Goal: Complete application form

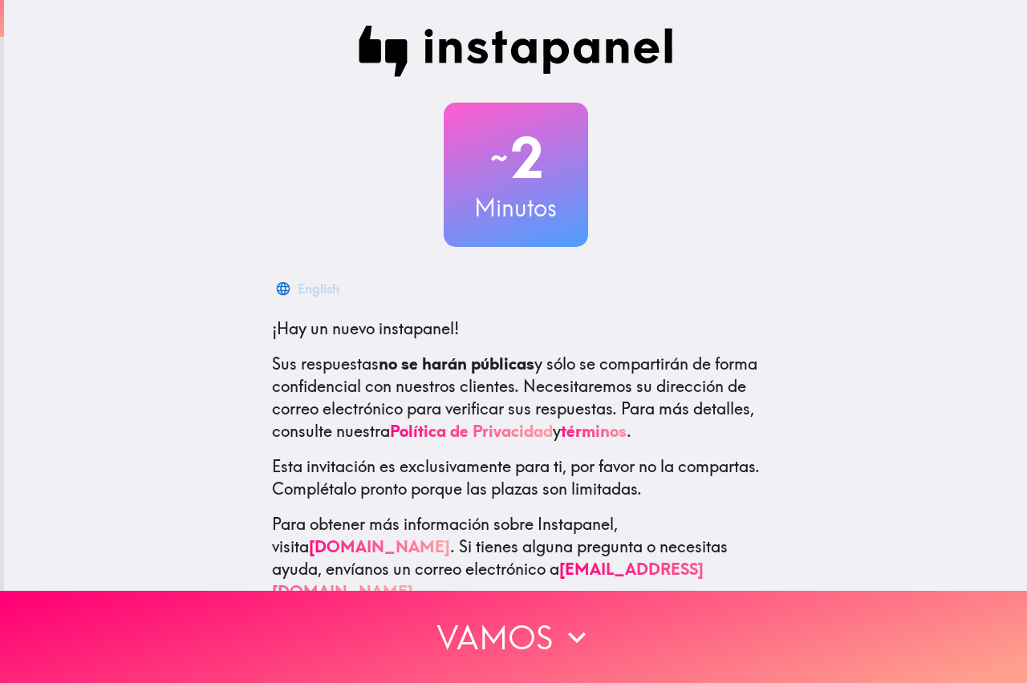
scroll to position [29, 0]
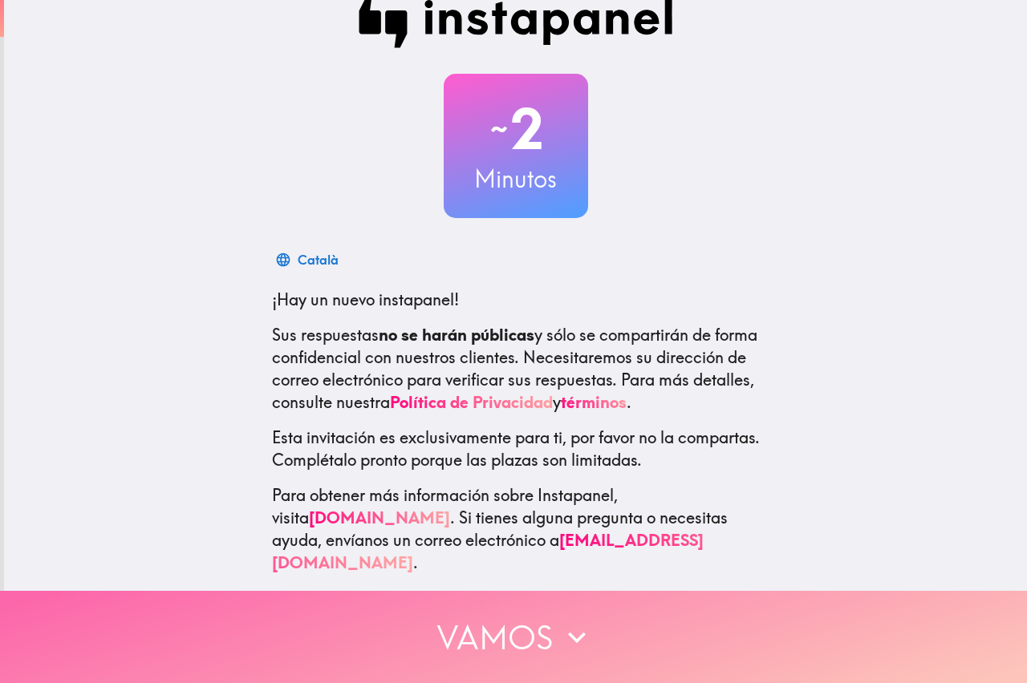
click at [563, 620] on icon "button" at bounding box center [576, 637] width 35 height 35
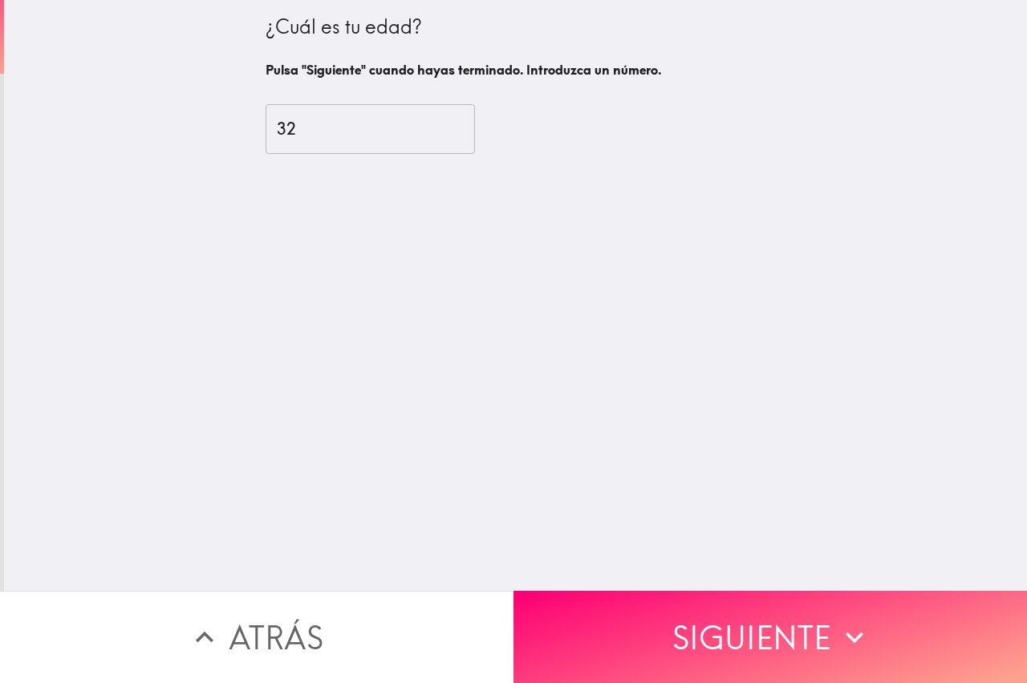
click at [453, 124] on input "32" at bounding box center [369, 129] width 209 height 50
click at [453, 124] on input "33" at bounding box center [369, 129] width 209 height 50
type input "34"
click at [453, 124] on input "34" at bounding box center [369, 129] width 209 height 50
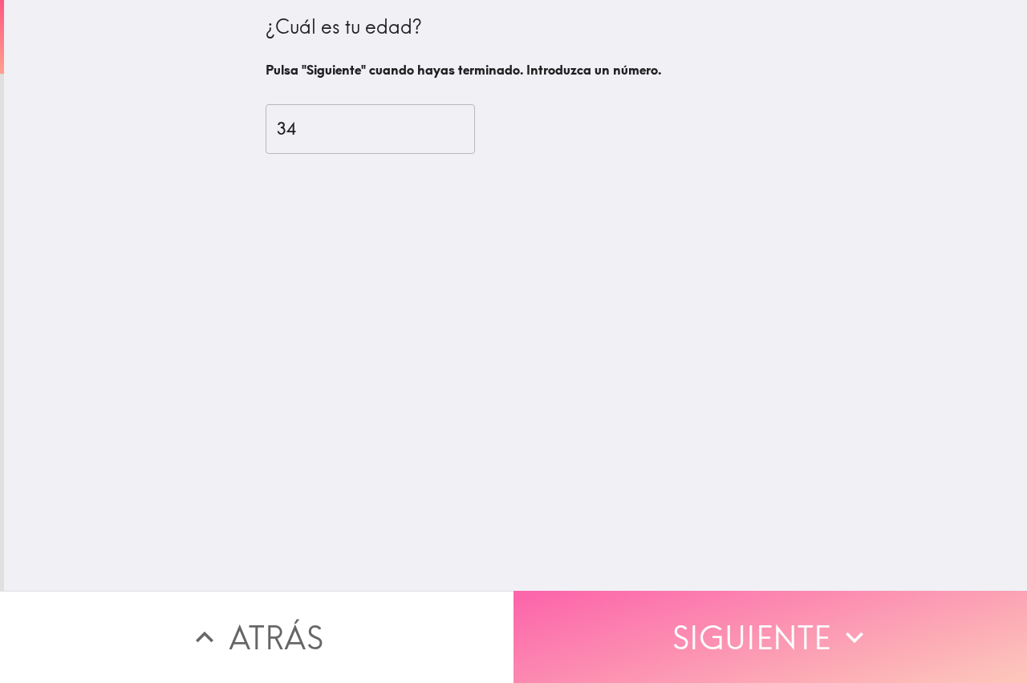
click at [712, 638] on button "Siguiente" at bounding box center [769, 637] width 513 height 92
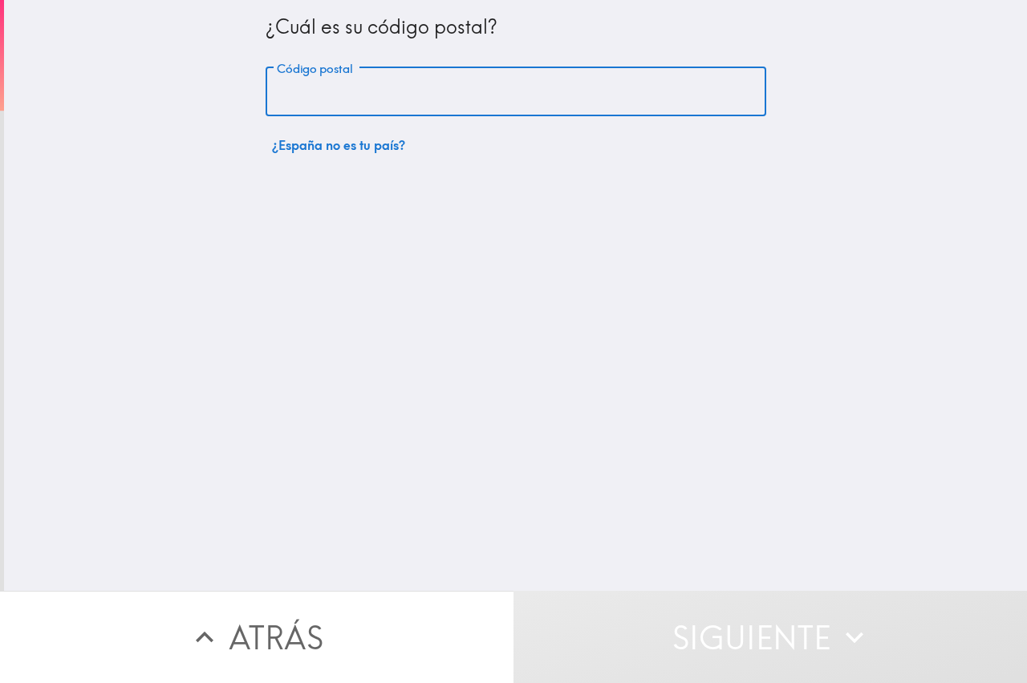
click at [408, 97] on input "Código postal" at bounding box center [515, 92] width 500 height 50
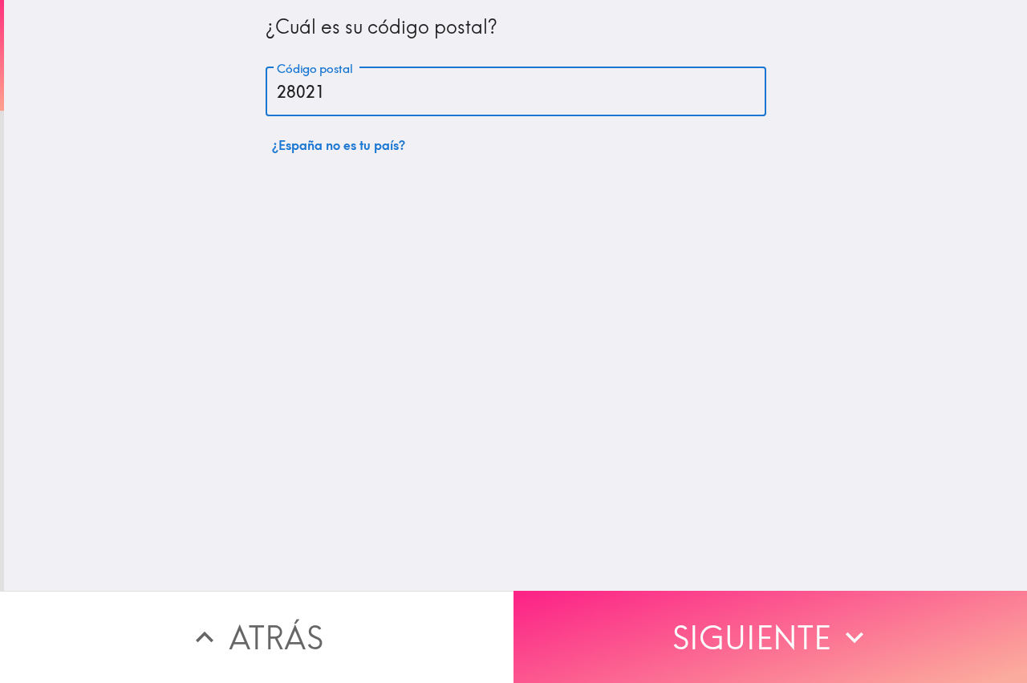
type input "28021"
click at [708, 623] on button "Siguiente" at bounding box center [769, 637] width 513 height 92
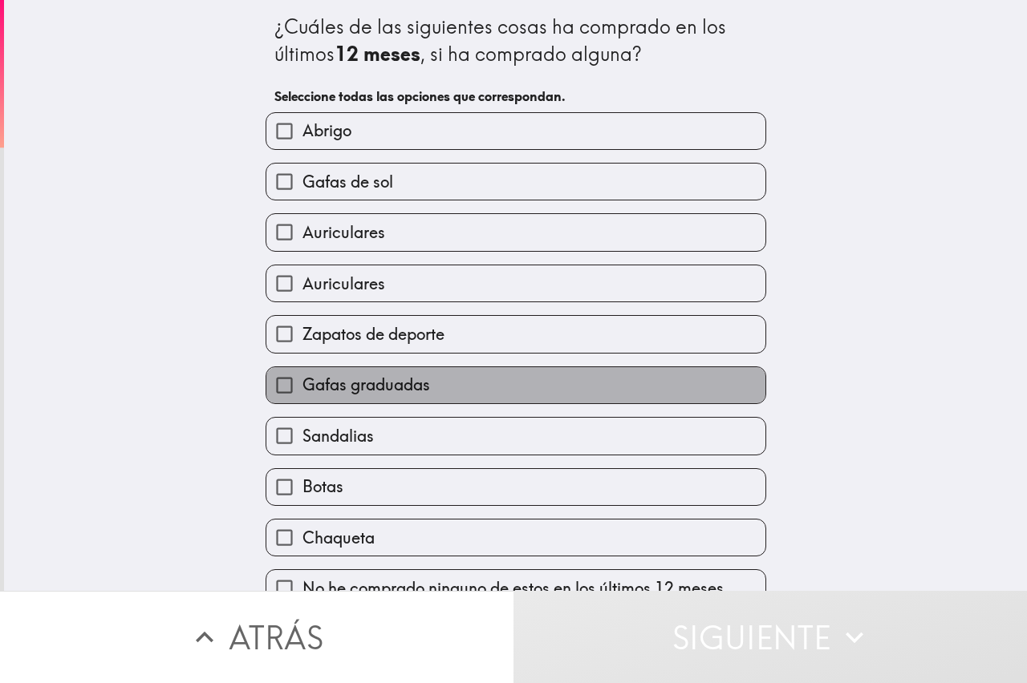
click at [322, 386] on span "Gafas graduadas" at bounding box center [366, 385] width 128 height 22
click at [302, 386] on input "Gafas graduadas" at bounding box center [284, 385] width 36 height 36
checkbox input "true"
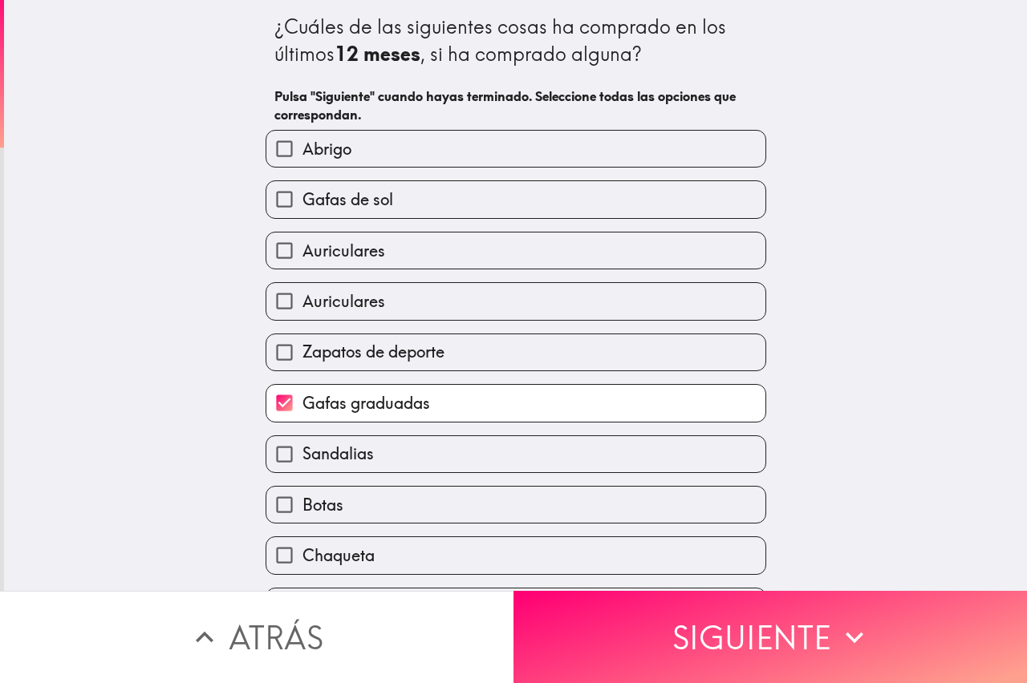
click at [339, 456] on span "Sandalias" at bounding box center [337, 454] width 71 height 22
click at [302, 456] on input "Sandalias" at bounding box center [284, 454] width 36 height 36
checkbox input "true"
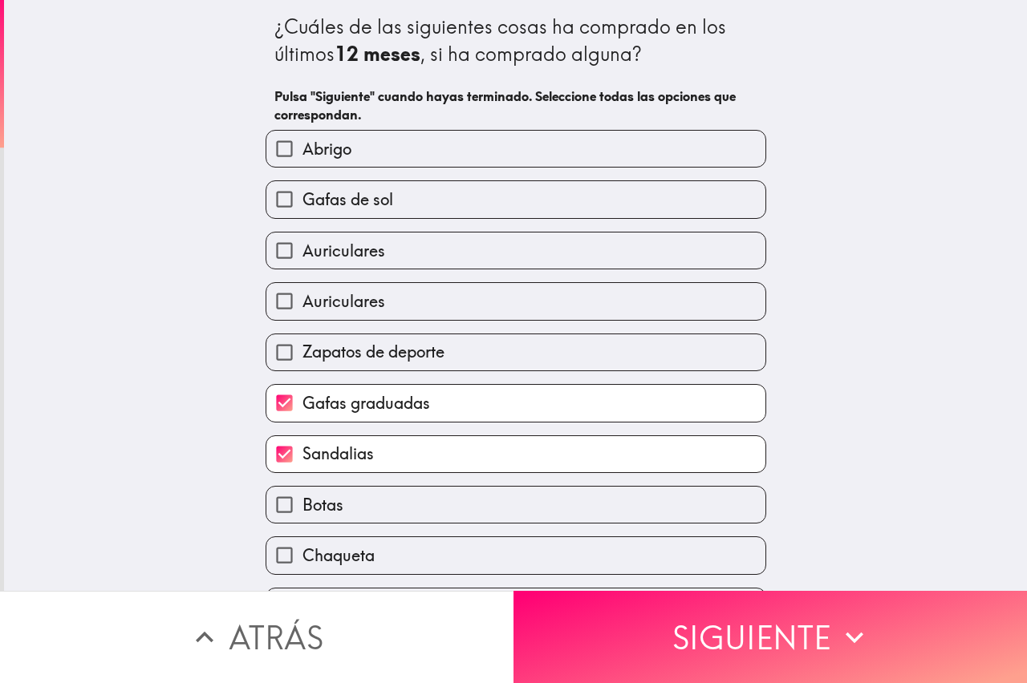
scroll to position [48, 0]
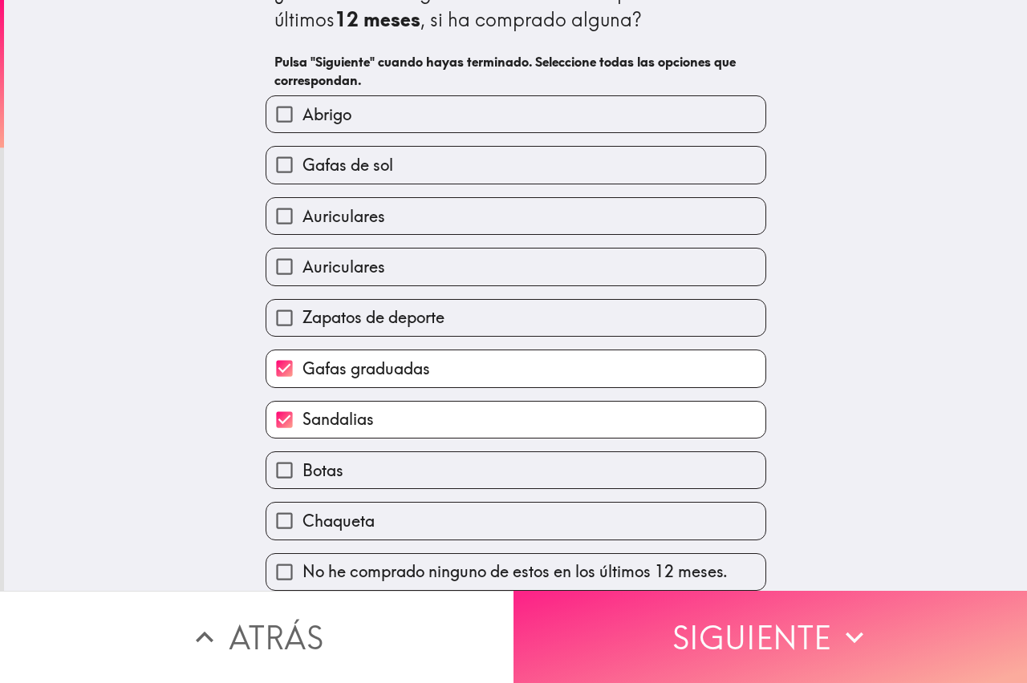
click at [789, 623] on button "Siguiente" at bounding box center [769, 637] width 513 height 92
